Goal: Find contact information: Find contact information

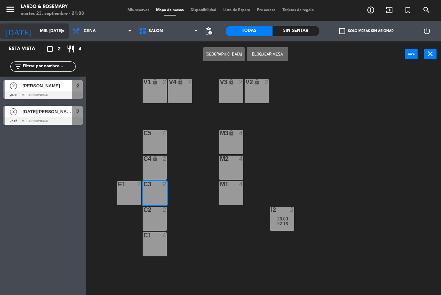
click at [37, 35] on input "mié. [DATE]" at bounding box center [64, 31] width 55 height 12
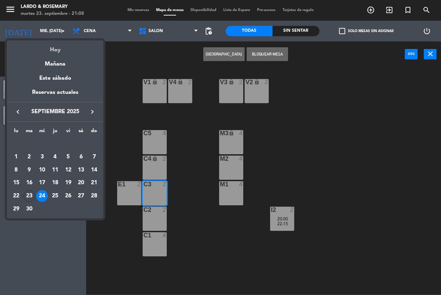
click at [51, 45] on div "Hoy" at bounding box center [55, 47] width 97 height 14
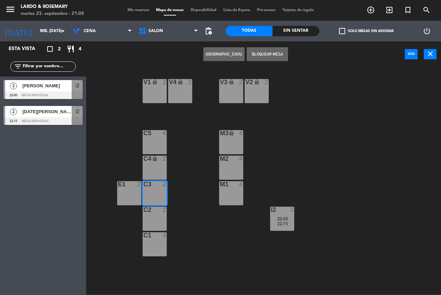
type input "[DATE] sep."
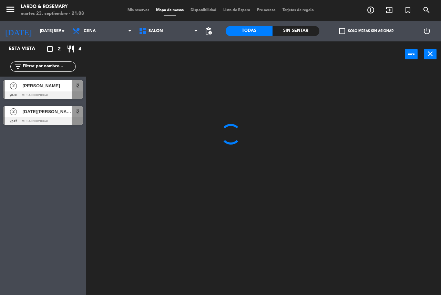
click at [98, 72] on div at bounding box center [266, 181] width 351 height 228
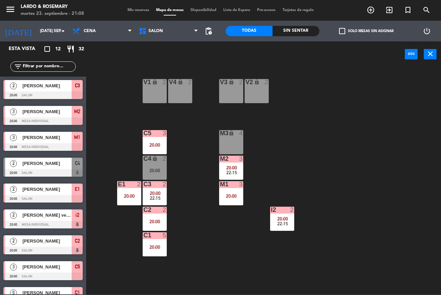
click at [210, 254] on div "V1 lock 2 V2 lock 2 V3 lock 2 V4 lock 2 C5 3 20:00 M3 lock 4 C4 lock 2 20:00 M2…" at bounding box center [266, 181] width 351 height 228
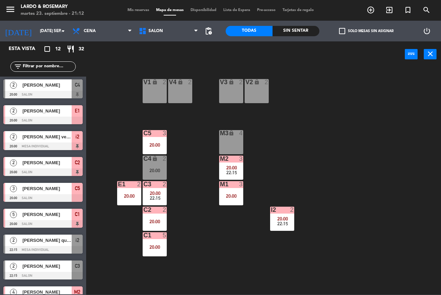
scroll to position [93, 0]
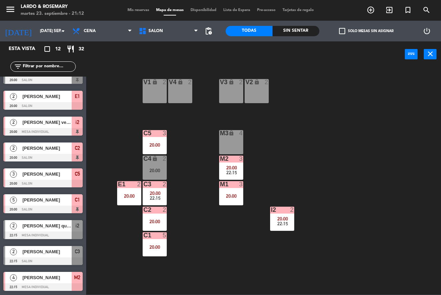
click at [30, 254] on span "[PERSON_NAME]" at bounding box center [46, 251] width 49 height 7
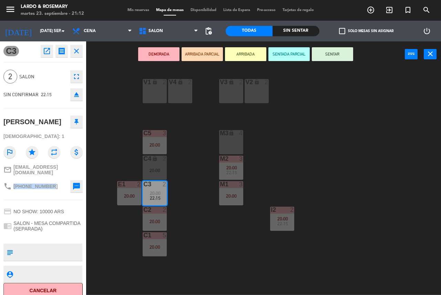
drag, startPoint x: 52, startPoint y: 185, endPoint x: 13, endPoint y: 182, distance: 39.1
click at [13, 182] on div "phone [PHONE_NUMBER] sms" at bounding box center [42, 186] width 79 height 17
copy span "[PHONE_NUMBER]"
click at [103, 97] on div "V1 lock 2 V2 lock 2 V3 lock 2 V4 lock 2 C5 3 20:00 M3 lock 4 C4 lock 2 20:00 M2…" at bounding box center [266, 181] width 351 height 228
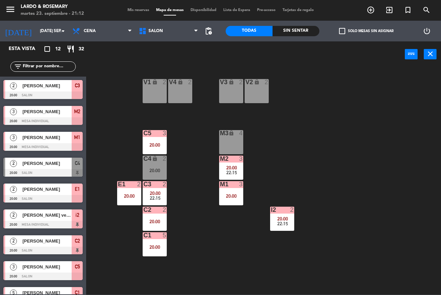
scroll to position [60, 0]
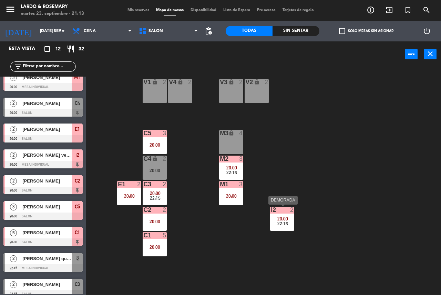
click at [293, 217] on div "20:00" at bounding box center [282, 218] width 24 height 5
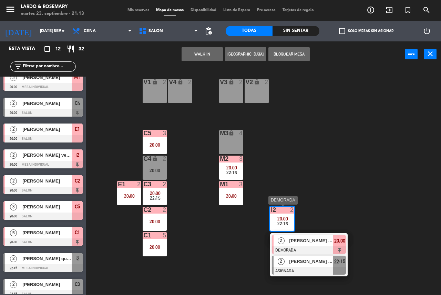
click at [307, 270] on div at bounding box center [309, 271] width 74 height 8
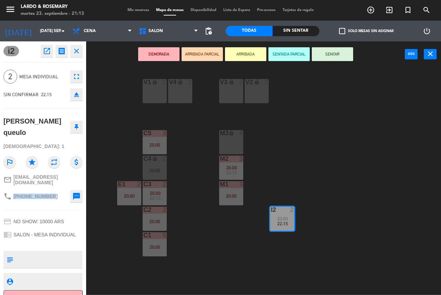
drag, startPoint x: 52, startPoint y: 182, endPoint x: 14, endPoint y: 184, distance: 38.3
click at [14, 188] on div "phone [PHONE_NUMBER] sms" at bounding box center [42, 196] width 79 height 17
copy span "[PHONE_NUMBER]"
click at [114, 127] on div "V1 lock 2 V2 lock 2 V3 lock 2 V4 lock 2 C5 3 20:00 M3 lock 4 C4 lock 2 20:00 M2…" at bounding box center [266, 181] width 351 height 228
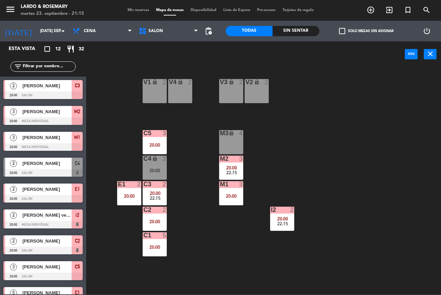
scroll to position [34, 0]
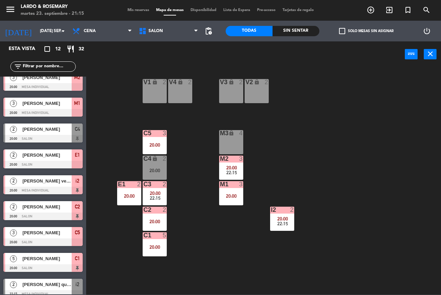
click at [240, 169] on div "20:00" at bounding box center [231, 167] width 24 height 5
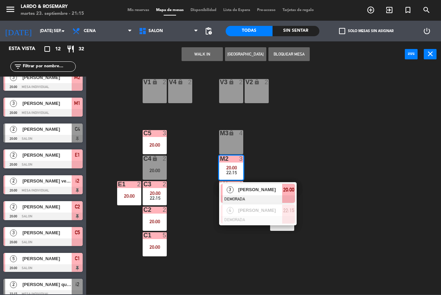
click at [246, 238] on div "V1 lock 2 V2 lock 2 V3 lock 2 V4 lock 2 C5 3 20:00 M3 lock 4 C4 lock 2 20:00 M2…" at bounding box center [266, 181] width 351 height 228
